Goal: Information Seeking & Learning: Compare options

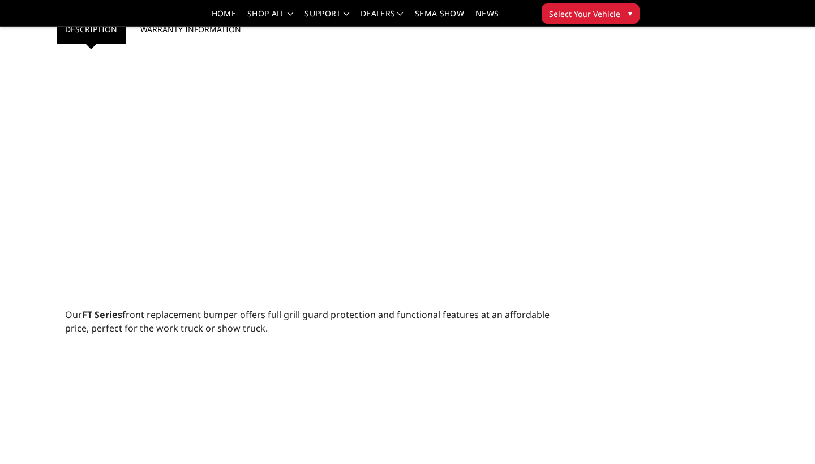
scroll to position [583, 0]
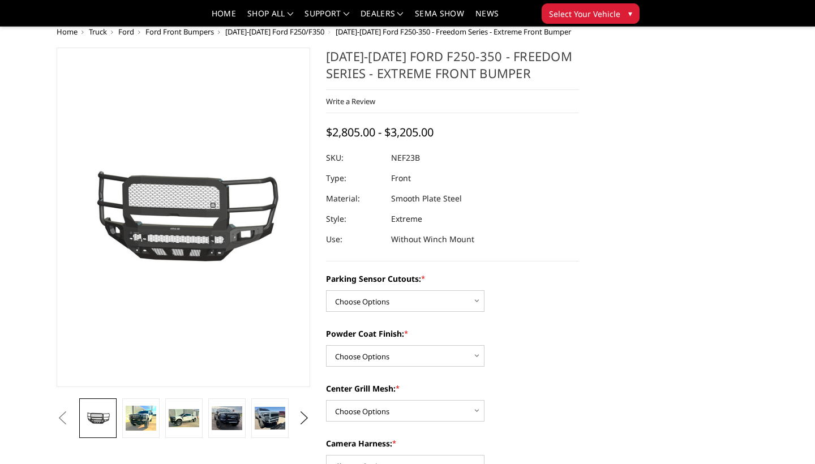
scroll to position [161, 0]
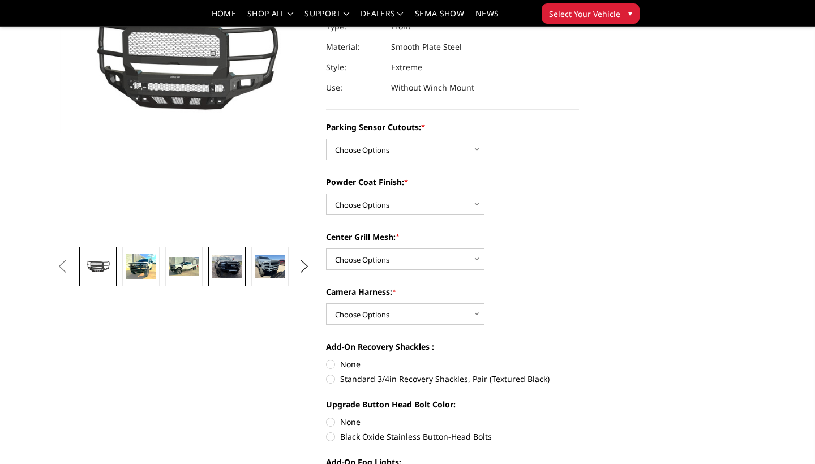
click at [227, 268] on img at bounding box center [227, 267] width 31 height 24
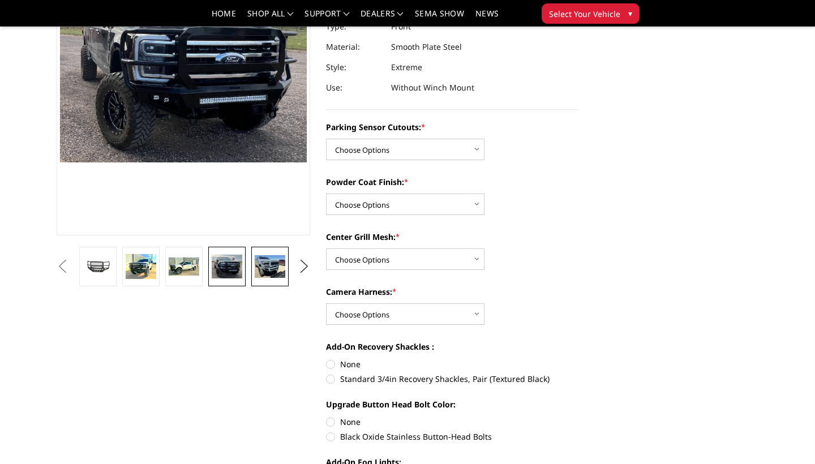
click at [262, 270] on img at bounding box center [270, 266] width 31 height 23
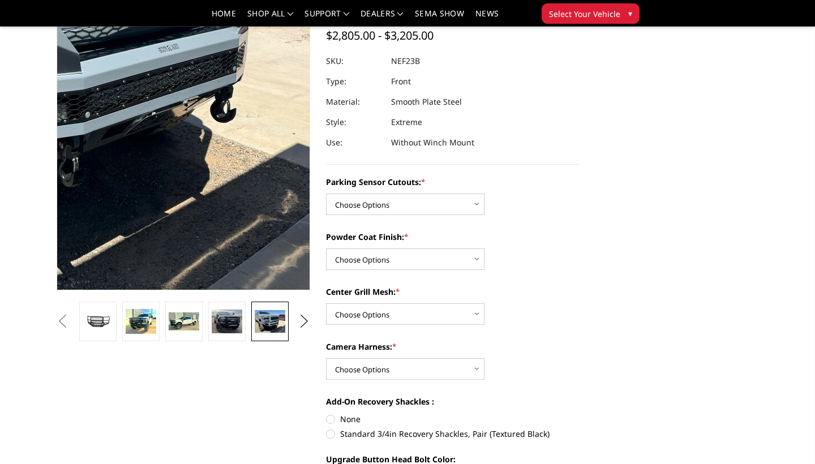
scroll to position [107, 0]
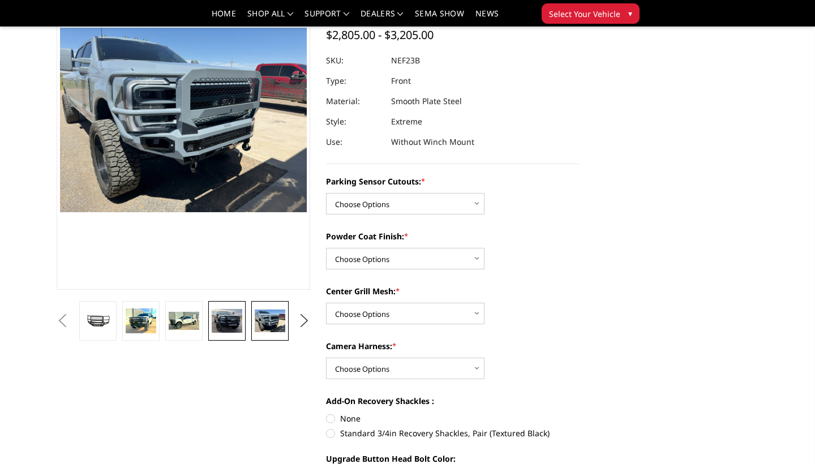
click at [233, 328] on img at bounding box center [227, 321] width 31 height 24
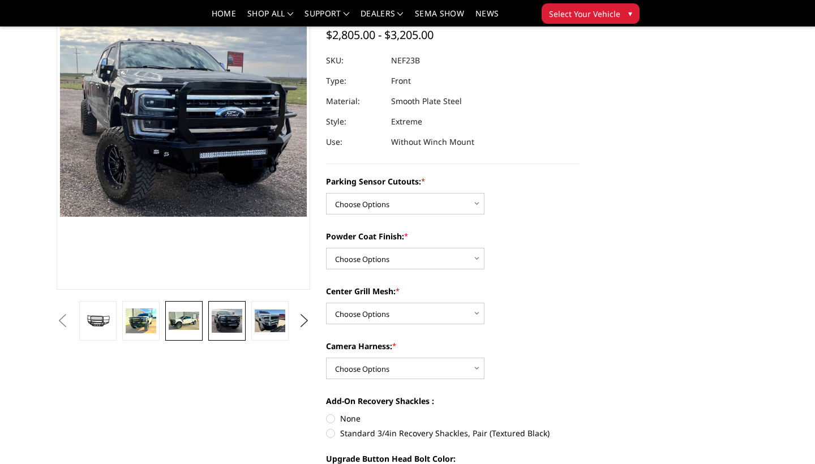
click at [194, 327] on img at bounding box center [184, 321] width 31 height 18
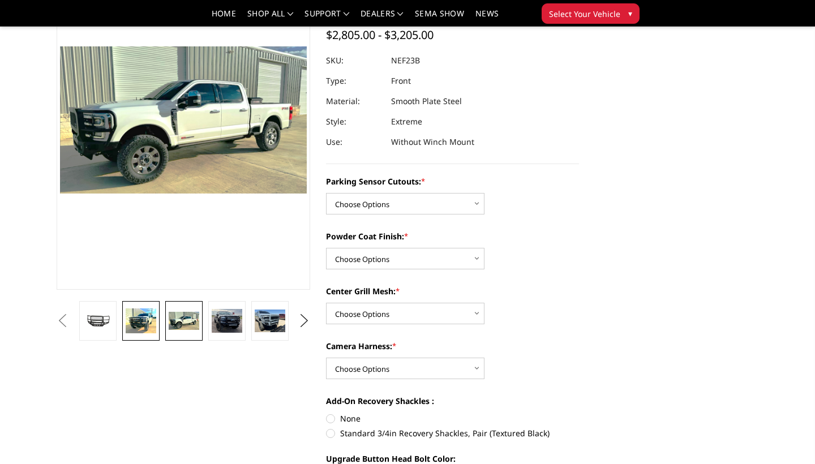
click at [142, 326] on img at bounding box center [141, 321] width 31 height 25
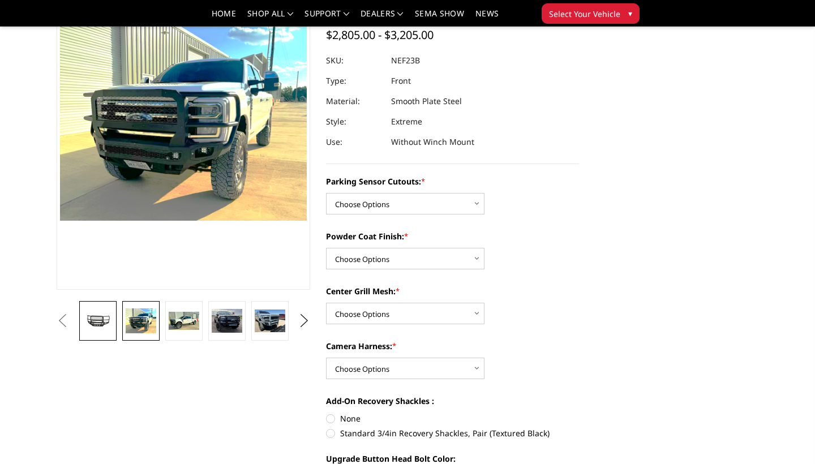
click at [105, 321] on img at bounding box center [98, 321] width 31 height 17
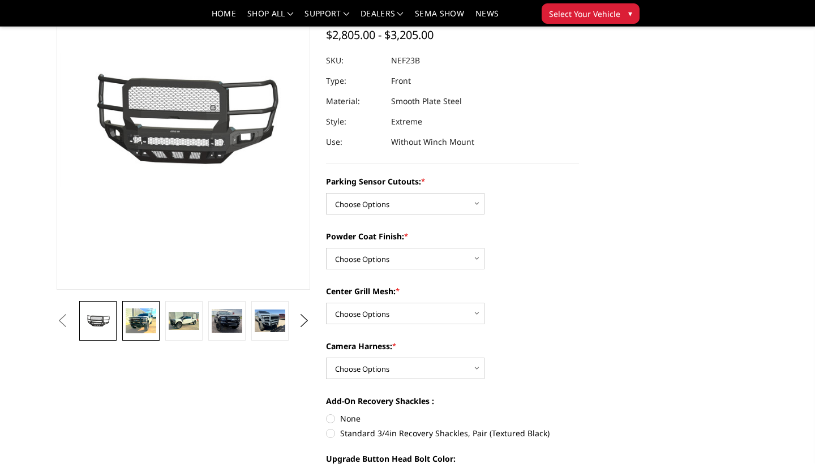
click at [128, 321] on img at bounding box center [141, 321] width 31 height 25
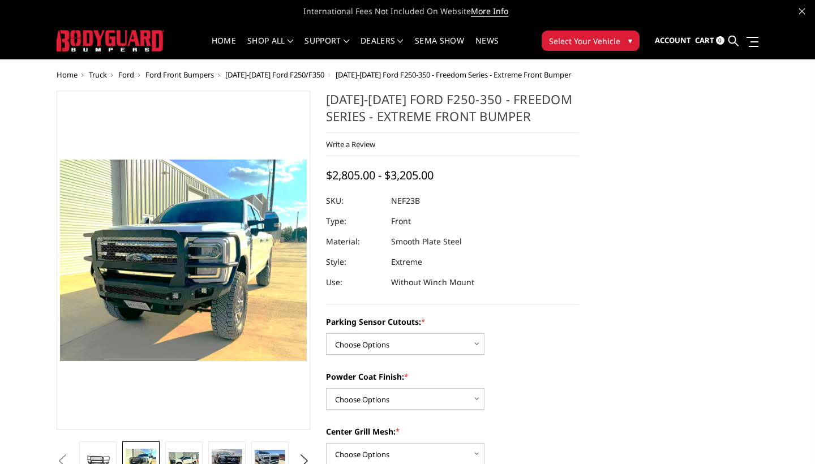
scroll to position [0, 0]
click at [293, 72] on span "[DATE]-[DATE] Ford F250/F350" at bounding box center [274, 75] width 99 height 10
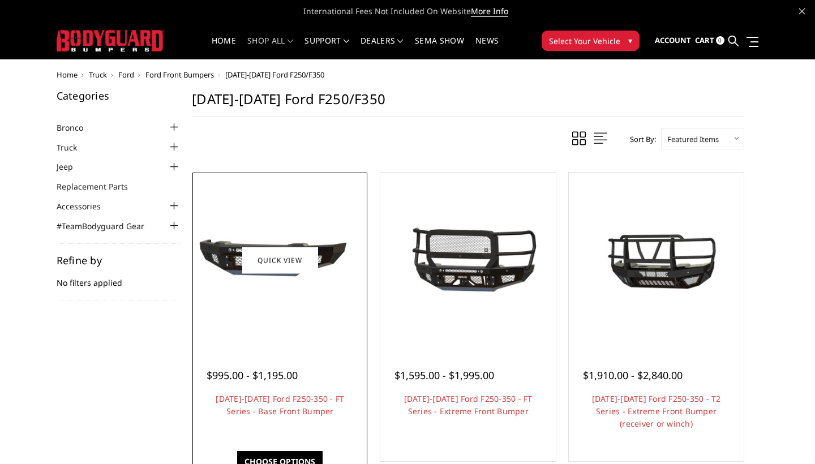
scroll to position [42, 0]
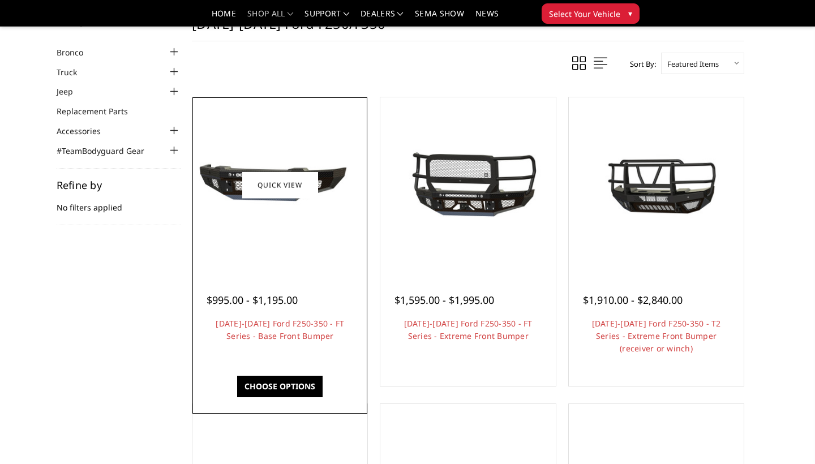
click at [288, 246] on div at bounding box center [279, 184] width 169 height 169
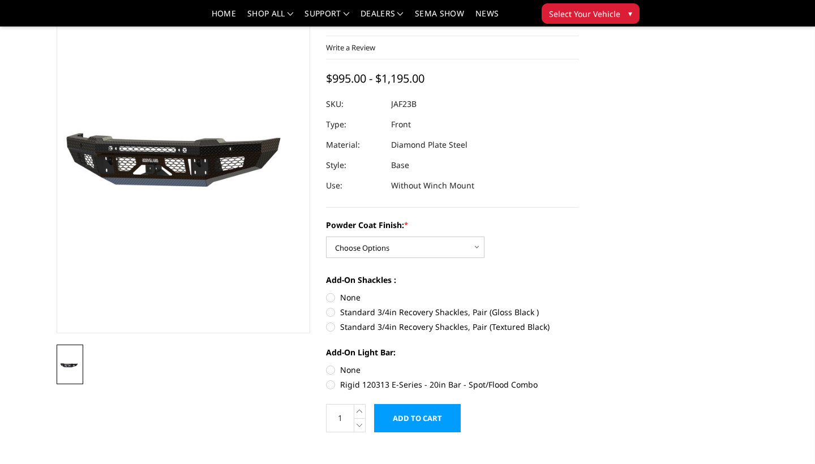
scroll to position [61, 0]
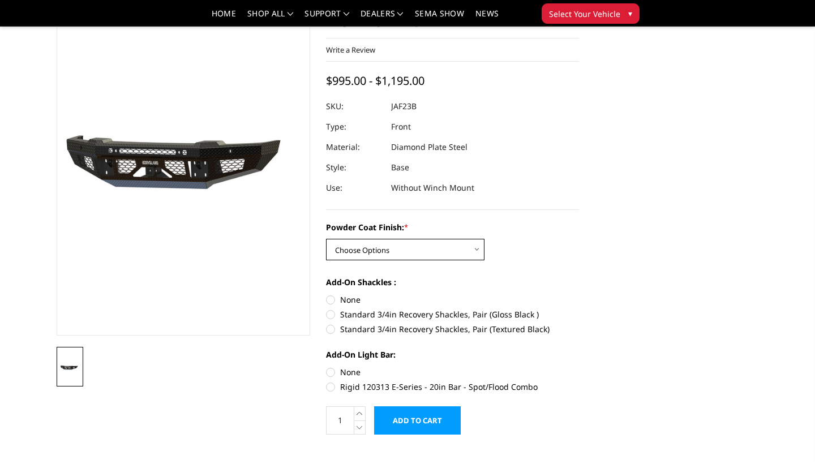
select select "3380"
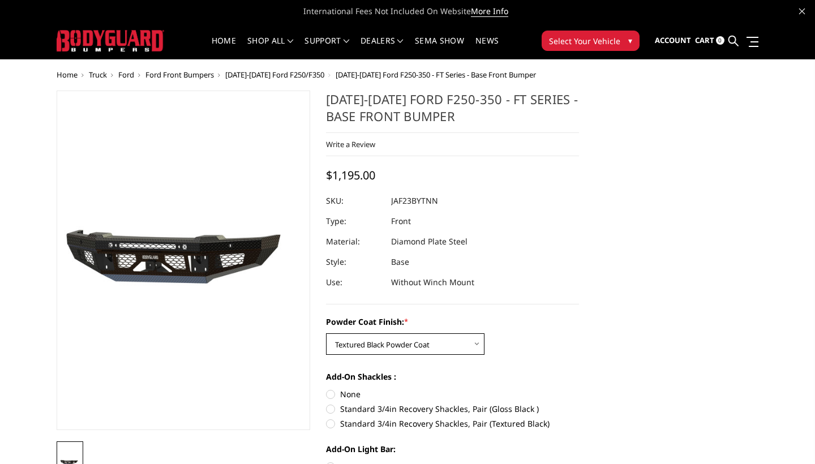
scroll to position [0, 0]
